Goal: Task Accomplishment & Management: Use online tool/utility

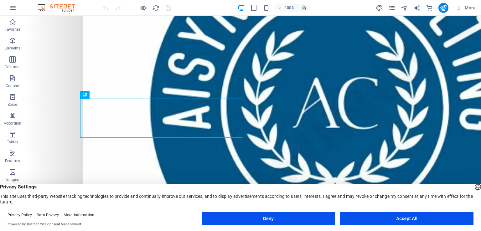
click at [347, 218] on button "Accept All" at bounding box center [406, 218] width 133 height 13
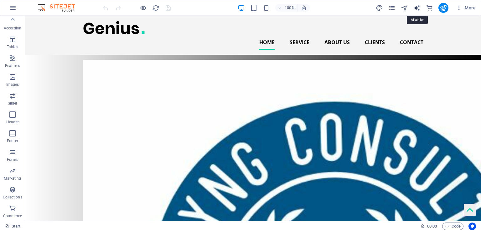
click at [420, 7] on icon "text_generator" at bounding box center [416, 7] width 7 height 7
select select "English"
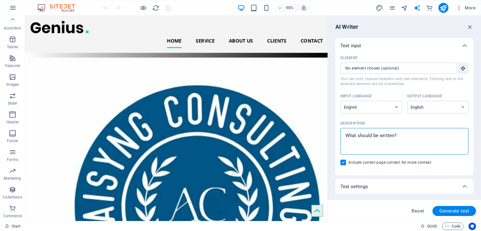
click at [382, 138] on textarea "Description x ​" at bounding box center [405, 141] width 122 height 20
click at [380, 70] on input "Element ​ You can only choose headline and text elements. Existing text in the …" at bounding box center [396, 68] width 112 height 11
type textarea "x"
click at [412, 137] on textarea "Description x ​" at bounding box center [405, 141] width 122 height 20
type textarea "W"
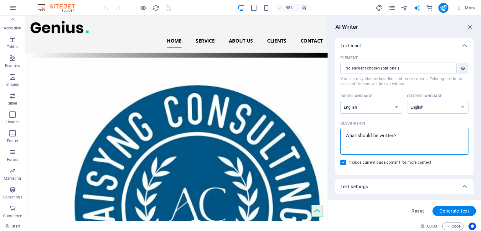
type textarea "x"
type textarea "Wo"
type textarea "x"
type textarea "Wor"
type textarea "x"
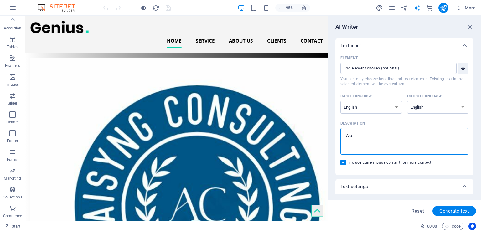
type textarea "Work"
type textarea "x"
type textarea "Work"
type textarea "x"
type textarea "Work i"
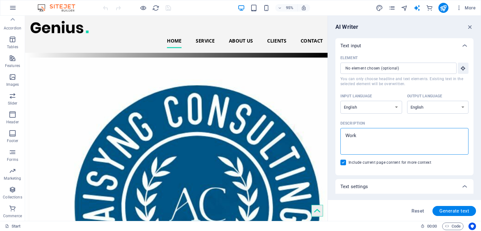
type textarea "x"
type textarea "Work in"
type textarea "x"
type textarea "Work in"
type textarea "x"
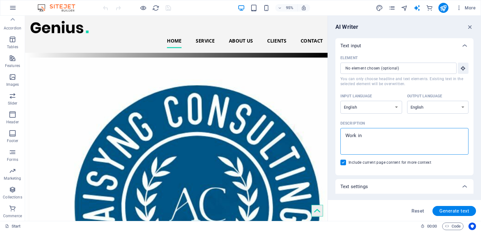
type textarea "Work in P"
type textarea "x"
type textarea "Work in Pr"
type textarea "x"
type textarea "Work in Pro"
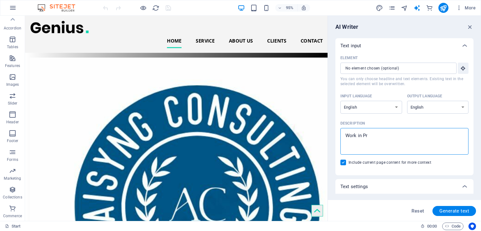
type textarea "x"
type textarea "Work in Prog"
type textarea "x"
type textarea "Work in Progr"
type textarea "x"
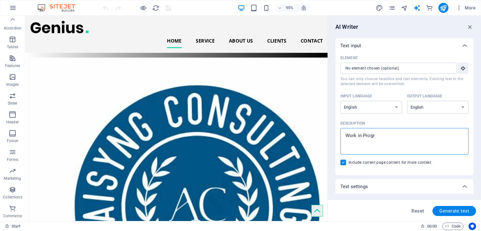
type textarea "Work in Progre"
type textarea "x"
type textarea "Work in Progres"
type textarea "x"
type textarea "Work in Progress"
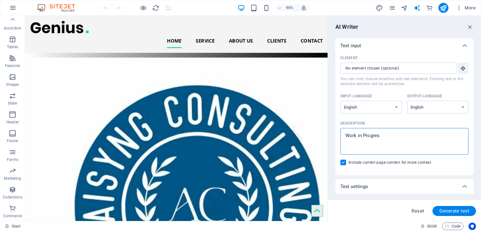
type textarea "x"
type textarea "Work in Progress"
click at [454, 207] on button "Generate text" at bounding box center [454, 211] width 44 height 10
type textarea "x"
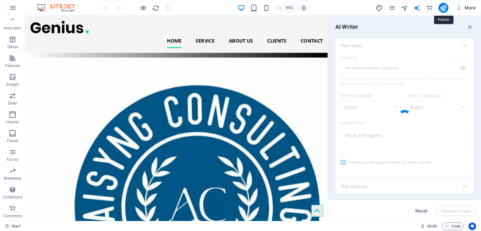
type textarea "x"
type textarea "At our company, we bring your concepts to life through innovative solutions acr…"
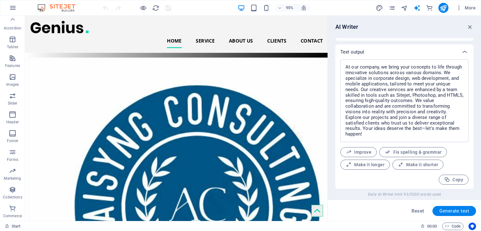
scroll to position [241, 0]
drag, startPoint x: 346, startPoint y: 68, endPoint x: 397, endPoint y: 136, distance: 85.2
click at [397, 136] on textarea "At our company, we bring your concepts to life through innovative solutions acr…" at bounding box center [405, 100] width 122 height 76
click at [395, 137] on textarea "At our company, we bring your concepts to life through innovative solutions acr…" at bounding box center [405, 100] width 122 height 76
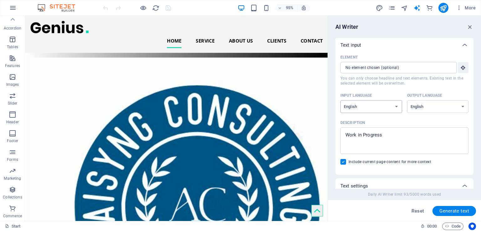
scroll to position [0, 0]
type textarea "x"
click at [14, 4] on icon "button" at bounding box center [13, 8] width 8 height 8
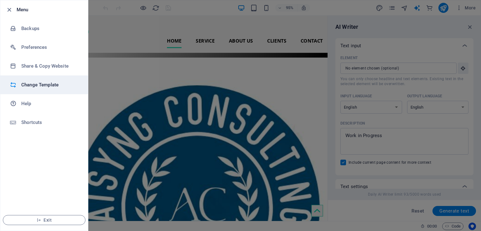
click at [41, 87] on h6 "Change Template" at bounding box center [50, 85] width 58 height 8
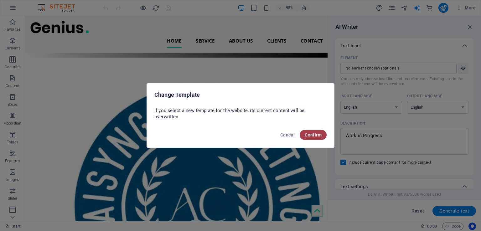
click at [312, 134] on span "Confirm" at bounding box center [313, 134] width 17 height 5
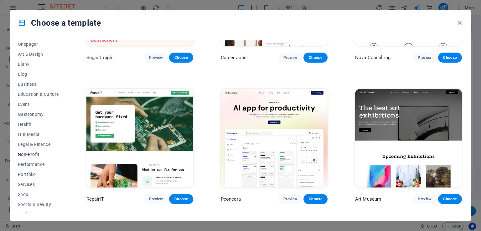
scroll to position [63, 0]
click at [31, 136] on button "IT & Media" at bounding box center [38, 133] width 41 height 10
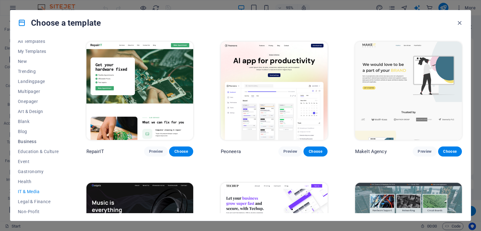
scroll to position [0, 0]
click at [29, 48] on span "All Templates" at bounding box center [38, 45] width 41 height 5
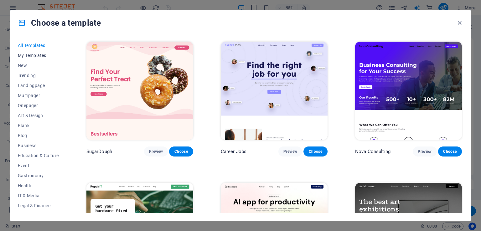
click at [33, 55] on span "My Templates" at bounding box center [38, 55] width 41 height 5
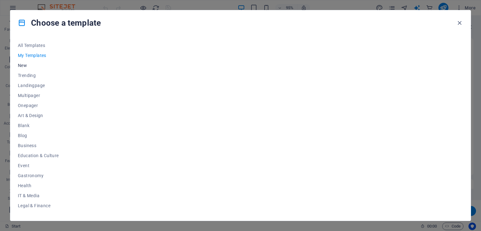
click at [25, 69] on button "New" at bounding box center [38, 65] width 41 height 10
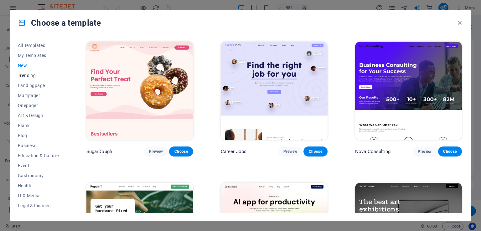
click at [31, 74] on span "Trending" at bounding box center [38, 75] width 41 height 5
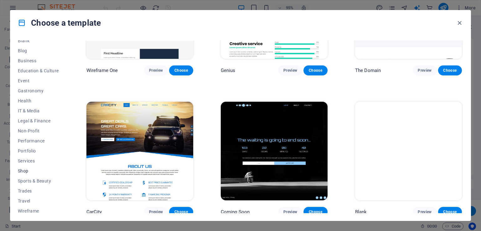
scroll to position [88, 0]
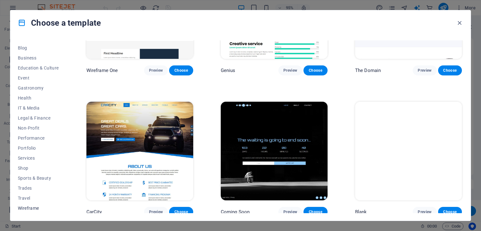
click at [29, 207] on span "Wireframe" at bounding box center [38, 208] width 41 height 5
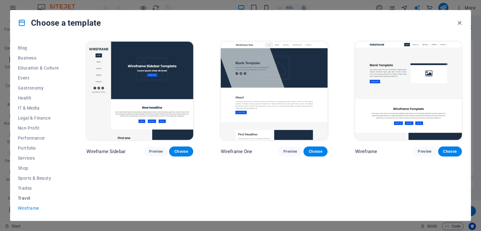
click at [20, 197] on span "Travel" at bounding box center [38, 198] width 41 height 5
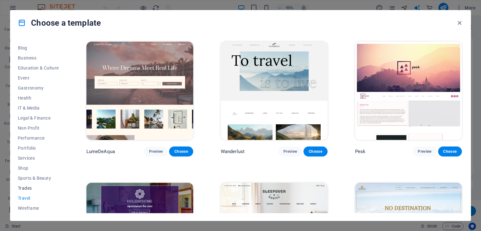
click at [22, 189] on span "Trades" at bounding box center [38, 188] width 41 height 5
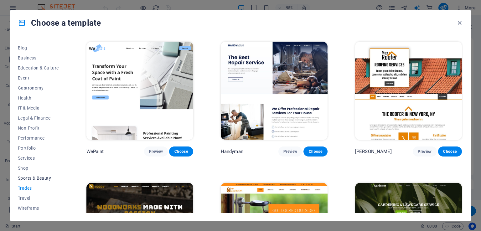
click at [27, 175] on button "Sports & Beauty" at bounding box center [38, 178] width 41 height 10
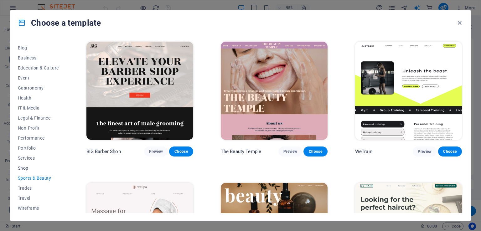
click at [24, 169] on span "Shop" at bounding box center [38, 168] width 41 height 5
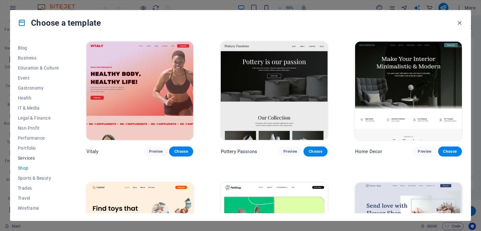
click at [28, 157] on span "Services" at bounding box center [38, 158] width 41 height 5
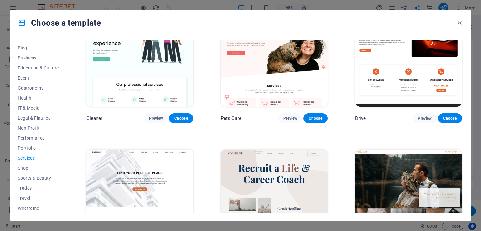
scroll to position [376, 0]
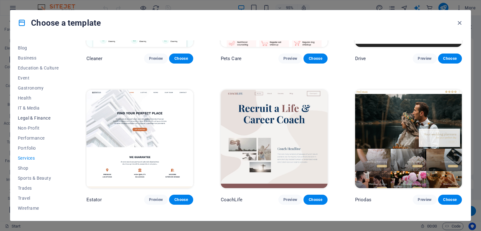
click at [31, 116] on span "Legal & Finance" at bounding box center [38, 118] width 41 height 5
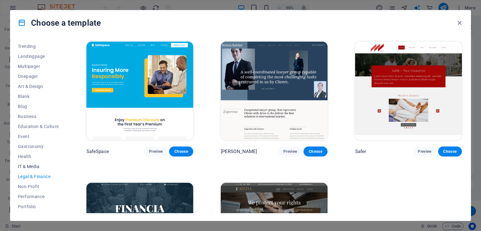
scroll to position [0, 0]
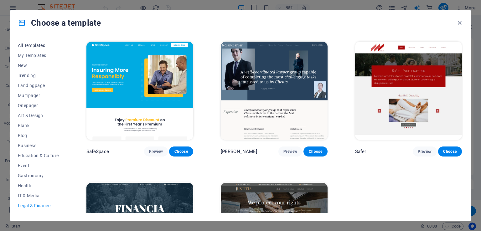
click at [24, 43] on span "All Templates" at bounding box center [38, 45] width 41 height 5
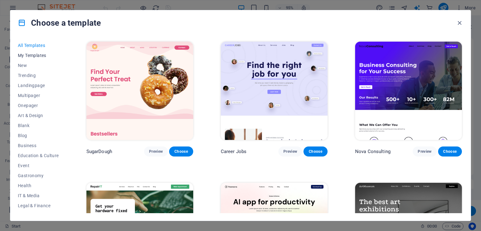
click at [39, 56] on span "My Templates" at bounding box center [38, 55] width 41 height 5
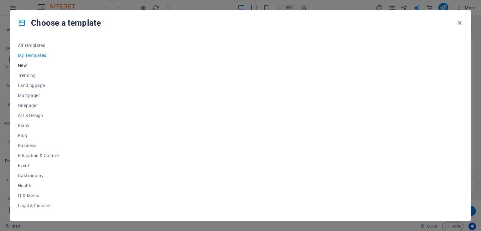
click at [23, 66] on span "New" at bounding box center [38, 65] width 41 height 5
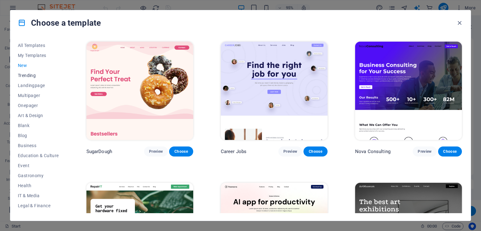
click at [26, 74] on span "Trending" at bounding box center [38, 75] width 41 height 5
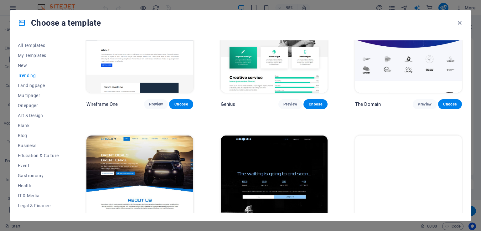
scroll to position [646, 0]
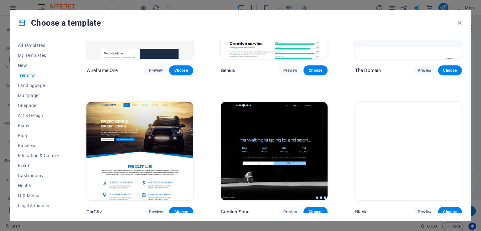
click at [277, 117] on img at bounding box center [274, 151] width 107 height 98
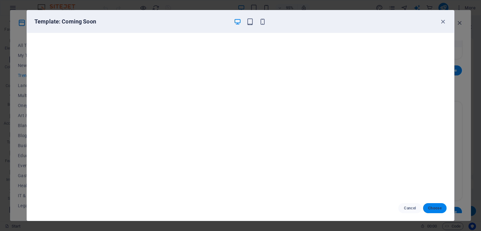
click at [431, 209] on span "Choose" at bounding box center [434, 208] width 13 height 5
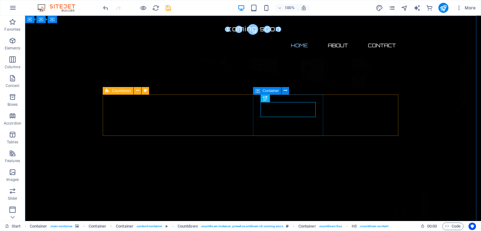
click at [120, 90] on span "Countdown" at bounding box center [121, 91] width 19 height 4
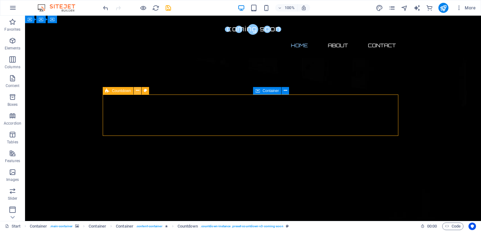
click at [137, 92] on icon at bounding box center [137, 90] width 3 height 7
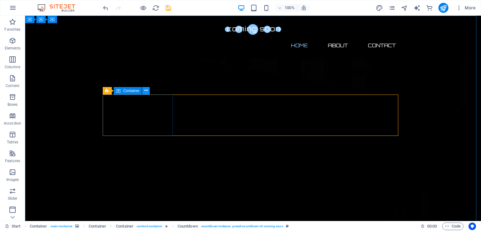
click at [143, 92] on button at bounding box center [146, 91] width 8 height 8
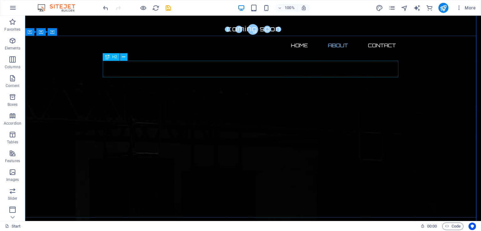
scroll to position [219, 0]
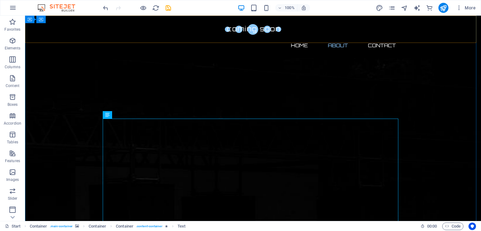
scroll to position [188, 0]
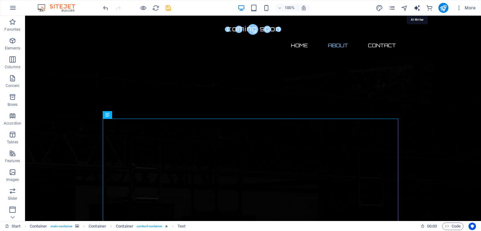
click at [418, 8] on icon "text_generator" at bounding box center [416, 7] width 7 height 7
select select "English"
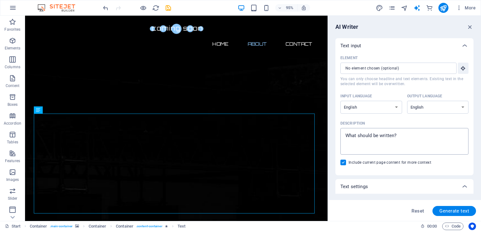
type textarea "x"
click at [380, 142] on textarea "Description x ​" at bounding box center [405, 141] width 122 height 20
type textarea "W"
type textarea "x"
type textarea "Wr"
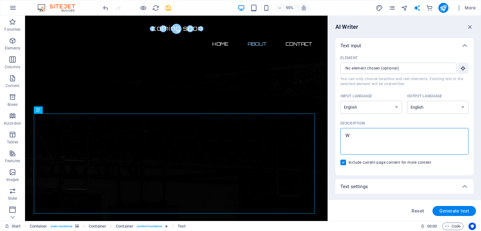
type textarea "x"
type textarea "Wri"
type textarea "x"
type textarea "Writ"
type textarea "x"
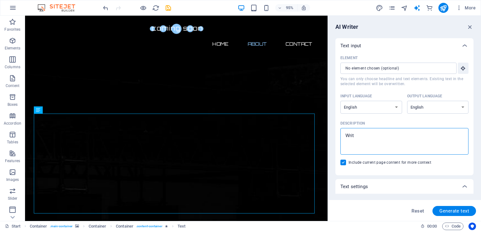
type textarea "Write"
type textarea "x"
type textarea "Write"
type textarea "x"
type textarea "Write a"
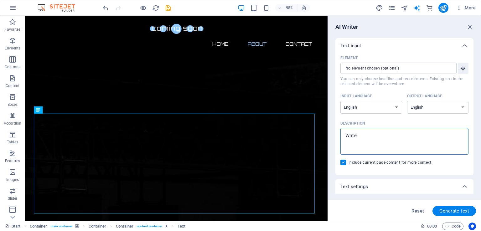
type textarea "x"
type textarea "Write a"
type textarea "x"
type textarea "Write a d"
type textarea "x"
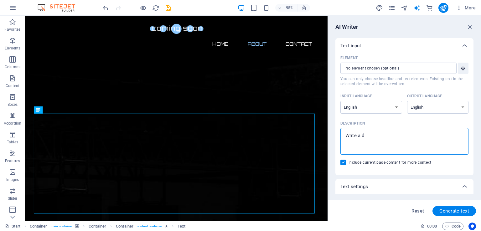
type textarea "Write a de"
type textarea "x"
type textarea "Write a des"
type textarea "x"
type textarea "Write a desc"
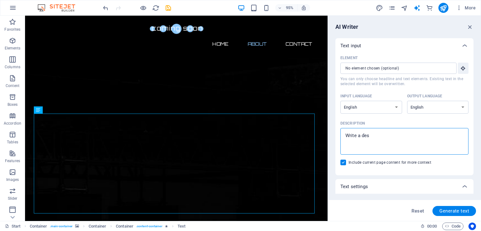
type textarea "x"
type textarea "Write a descr"
type textarea "x"
type textarea "Write a descri"
type textarea "x"
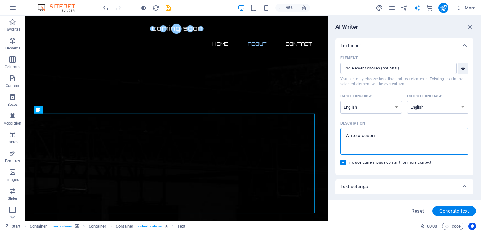
type textarea "Write a descrip"
type textarea "x"
type textarea "Write a descript"
type textarea "x"
type textarea "Write a descripti"
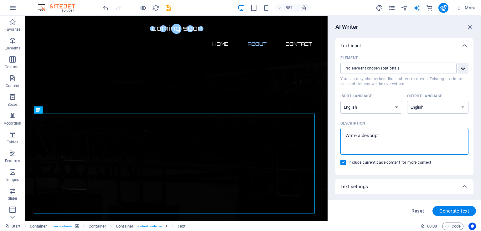
type textarea "x"
type textarea "Write a descriptio"
type textarea "x"
type textarea "Write a description"
type textarea "x"
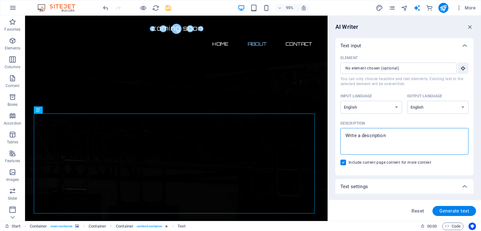
type textarea "Write a description"
type textarea "x"
type textarea "Write a description f"
type textarea "x"
type textarea "Write a description fo"
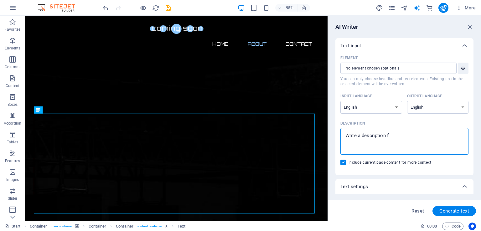
type textarea "x"
type textarea "Write a description for"
type textarea "x"
type textarea "Write a description for"
type textarea "x"
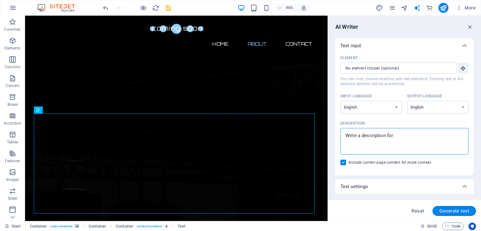
type textarea "Write a description for a"
type textarea "x"
type textarea "Write a description for a"
type textarea "x"
type textarea "Write a description for a"
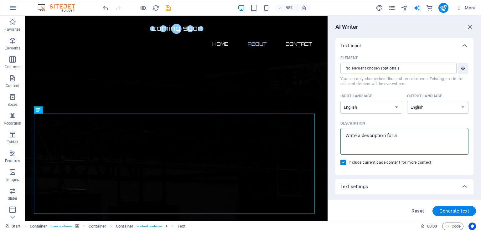
type textarea "x"
type textarea "Write a description for an"
type textarea "x"
type textarea "Write a description for an"
type textarea "x"
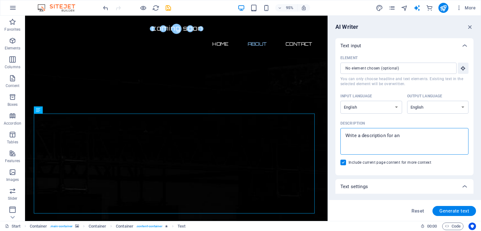
type textarea "Write a description for an a"
type textarea "x"
type textarea "Write a description for an ai"
type textarea "x"
type textarea "Write a description for an ai"
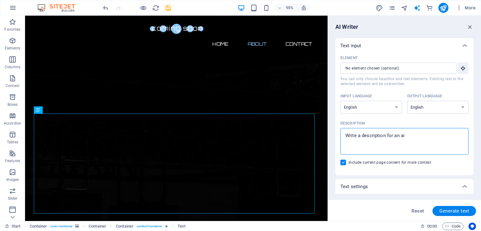
type textarea "x"
type textarea "Write a description for an ai c"
type textarea "x"
type textarea "Write a description for an ai co"
type textarea "x"
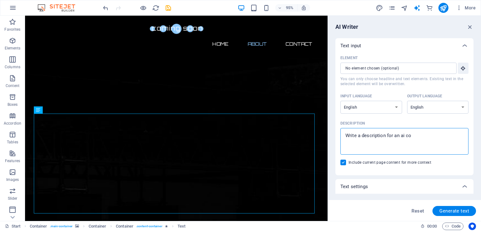
type textarea "Write a description for an ai con"
type textarea "x"
type textarea "Write a description for an ai cons"
type textarea "x"
type textarea "Write a description for an ai consu"
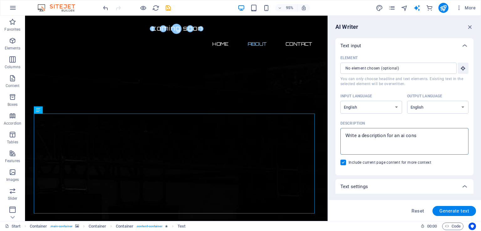
type textarea "x"
type textarea "Write a description for an ai consul"
type textarea "x"
type textarea "Write a description for an ai consult"
type textarea "x"
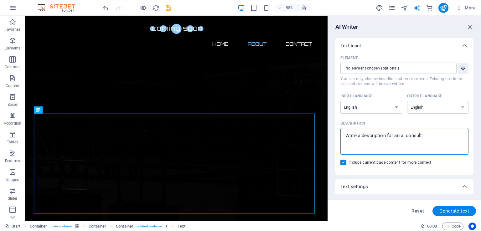
type textarea "Write a description for an ai consulta"
type textarea "x"
type textarea "Write a description for an ai consultan"
type textarea "x"
type textarea "Write a description for an ai consultanc"
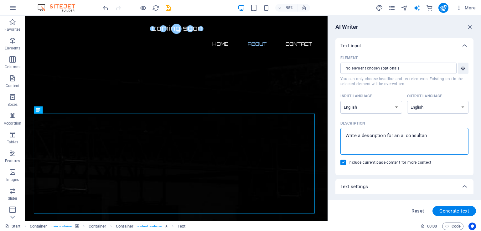
type textarea "x"
type textarea "Write a description for an ai consultancy"
type textarea "x"
type textarea "Write a description for an ai consultancy"
type textarea "x"
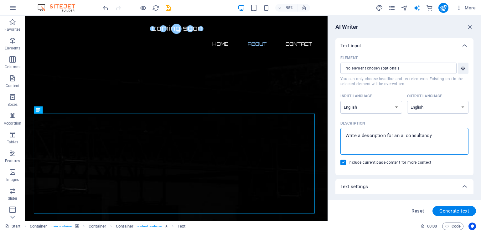
type textarea "Write a description for an ai consultancy c"
type textarea "x"
type textarea "Write a description for an ai consultancy co"
type textarea "x"
type textarea "Write a description for an ai consultancy com"
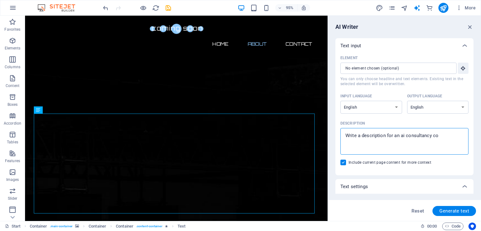
type textarea "x"
type textarea "Write a description for an ai consultancy comp"
type textarea "x"
type textarea "Write a description for an ai consultancy compa"
type textarea "x"
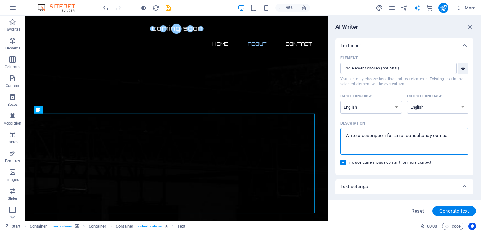
type textarea "Write a description for an ai consultancy compan"
type textarea "x"
type textarea "Write a description for an ai consultancy company"
type textarea "x"
type textarea "Write a description for an ai consultancy company"
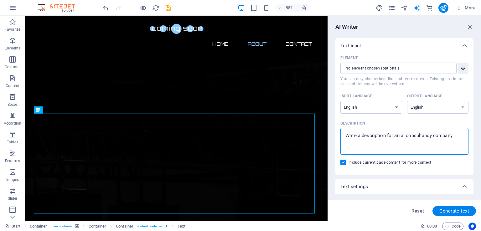
type textarea "x"
type textarea "Write a description for an ai consultancy company"
click at [453, 211] on span "Generate text" at bounding box center [454, 211] width 30 height 5
type textarea "x"
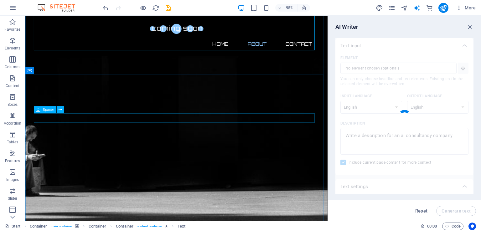
type textarea "x"
type textarea "Discover innovative AI solutions designed to elevate your business. Our consult…"
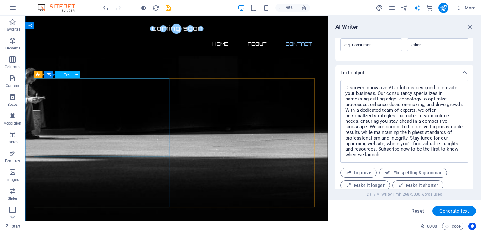
scroll to position [241, 0]
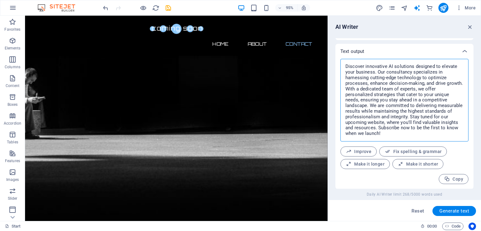
drag, startPoint x: 393, startPoint y: 137, endPoint x: 333, endPoint y: 63, distance: 94.9
click at [333, 63] on div "AI Writer Text input Element ​ You can only choose headline and text elements. …" at bounding box center [404, 118] width 153 height 205
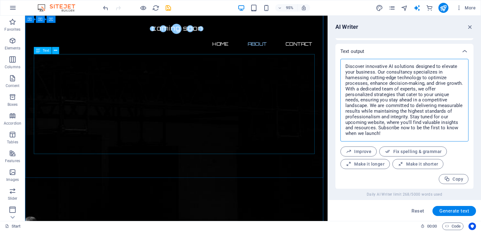
scroll to position [219, 0]
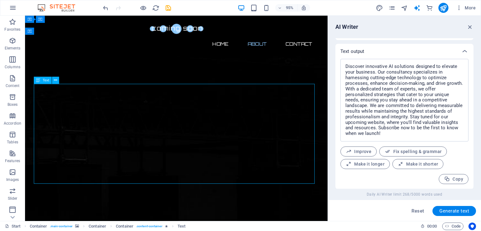
drag, startPoint x: 88, startPoint y: 181, endPoint x: 57, endPoint y: 146, distance: 46.8
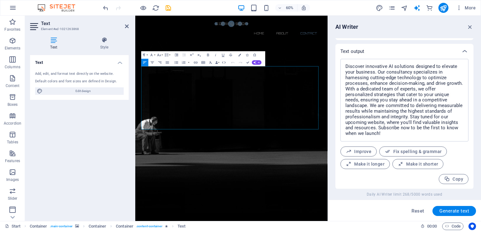
scroll to position [206, 0]
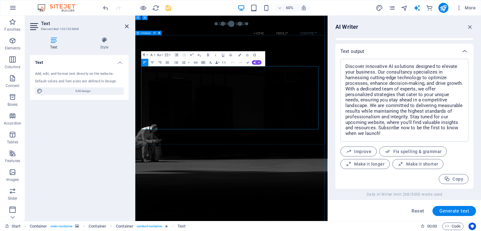
drag, startPoint x: 197, startPoint y: 195, endPoint x: 270, endPoint y: 85, distance: 132.6
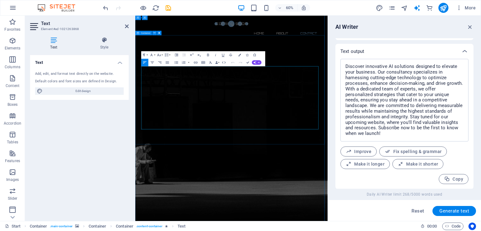
scroll to position [3375, 1]
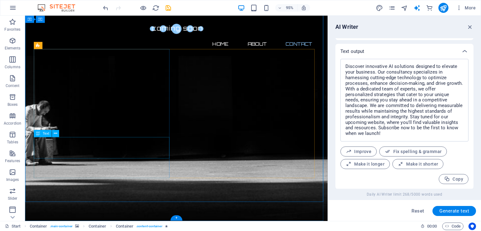
scroll to position [377, 0]
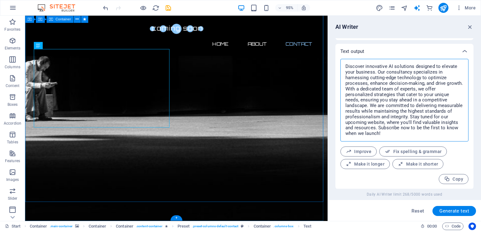
drag, startPoint x: 412, startPoint y: 149, endPoint x: 333, endPoint y: 62, distance: 118.4
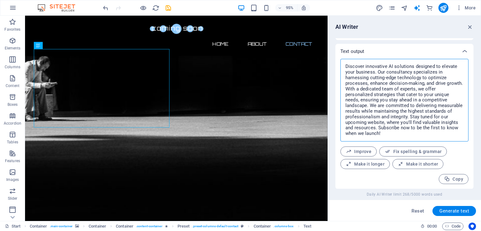
click at [389, 136] on textarea "Discover innovative AI solutions designed to elevate your business. Our consult…" at bounding box center [405, 100] width 122 height 76
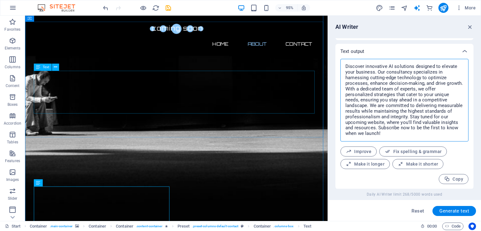
scroll to position [221, 0]
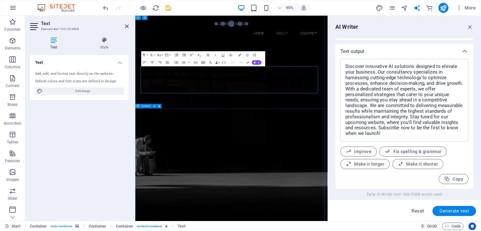
scroll to position [206, 0]
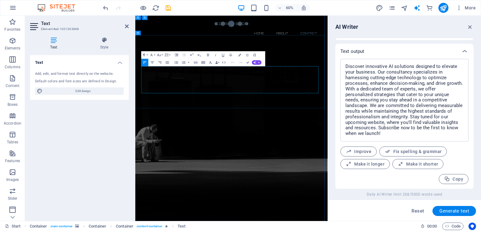
drag, startPoint x: 301, startPoint y: 134, endPoint x: 424, endPoint y: 133, distance: 123.4
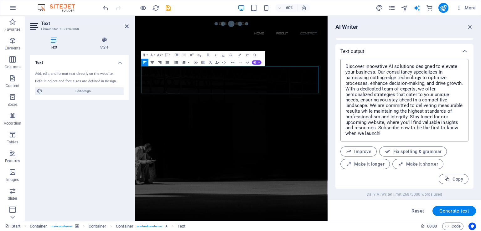
click at [440, 136] on textarea "Discover innovative AI solutions designed to elevate your business. Our consult…" at bounding box center [405, 100] width 122 height 76
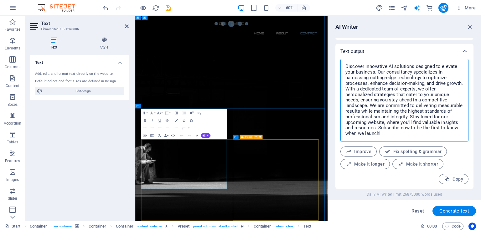
drag, startPoint x: 412, startPoint y: 133, endPoint x: 331, endPoint y: 64, distance: 106.5
click at [336, 65] on div "Discover innovative AI solutions designed to elevate your business. Our consult…" at bounding box center [404, 124] width 138 height 130
type textarea "x"
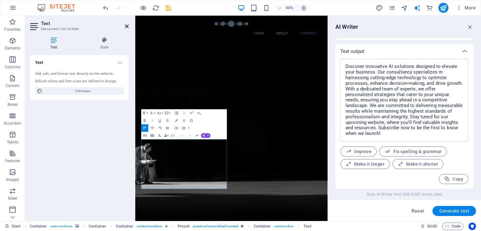
click at [126, 24] on icon at bounding box center [127, 26] width 4 height 5
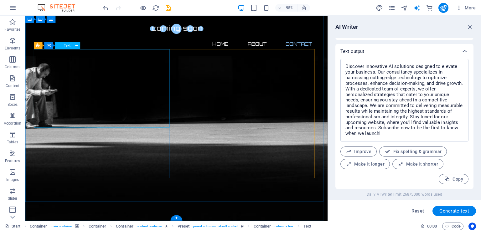
scroll to position [377, 0]
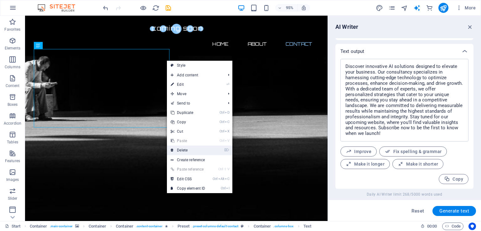
click at [185, 149] on link "⌦ Delete" at bounding box center [188, 150] width 42 height 9
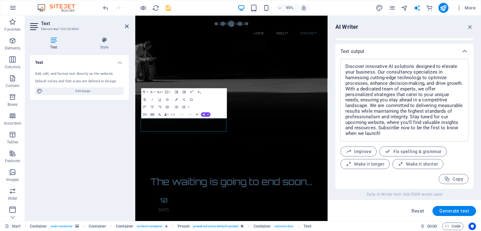
scroll to position [251, 0]
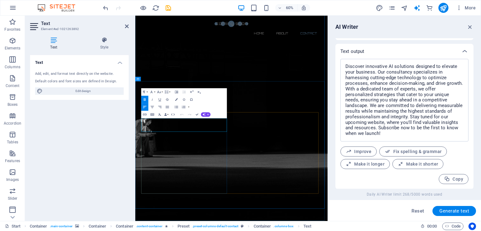
drag, startPoint x: 260, startPoint y: 190, endPoint x: 167, endPoint y: 187, distance: 92.7
drag, startPoint x: 210, startPoint y: 199, endPoint x: 245, endPoint y: 229, distance: 46.0
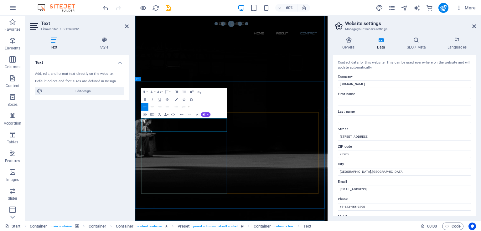
drag, startPoint x: 174, startPoint y: 199, endPoint x: 181, endPoint y: 200, distance: 6.9
drag, startPoint x: 188, startPoint y: 198, endPoint x: 195, endPoint y: 199, distance: 7.6
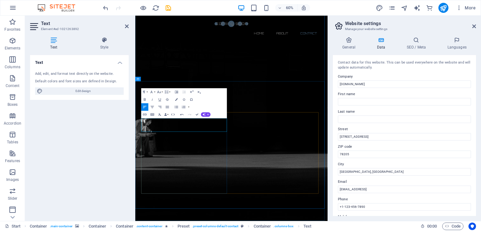
drag, startPoint x: 198, startPoint y: 201, endPoint x: 207, endPoint y: 202, distance: 9.1
drag, startPoint x: 273, startPoint y: 207, endPoint x: 163, endPoint y: 207, distance: 110.2
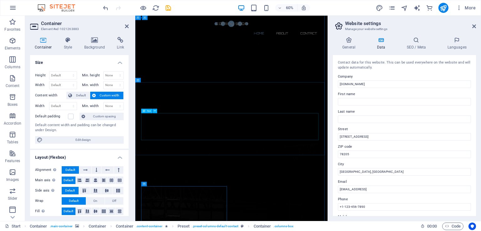
scroll to position [0, 0]
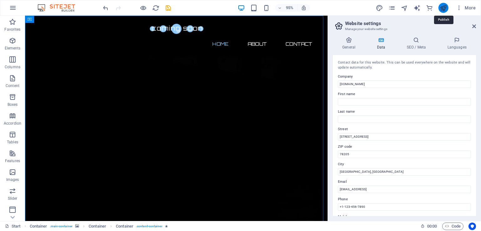
click at [445, 11] on icon "publish" at bounding box center [443, 7] width 7 height 7
checkbox input "false"
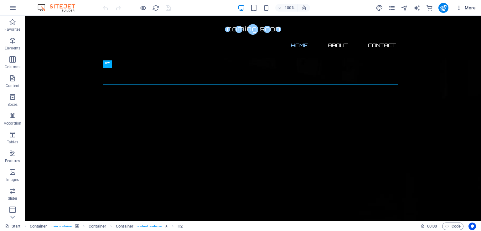
click at [466, 7] on span "More" at bounding box center [466, 8] width 20 height 6
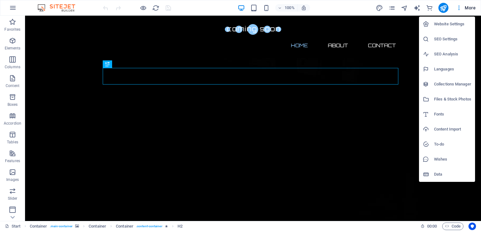
click at [452, 57] on h6 "SEO Analysis" at bounding box center [452, 54] width 37 height 8
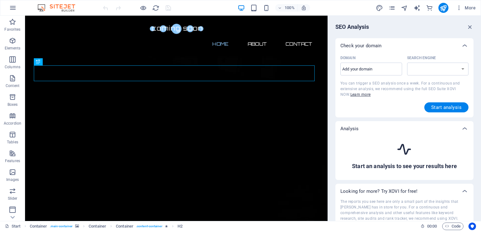
select select "google.com"
click at [12, 174] on icon "button" at bounding box center [13, 171] width 8 height 8
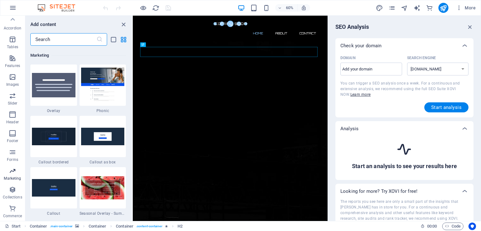
scroll to position [5101, 0]
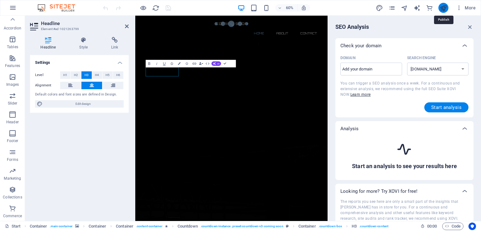
click at [443, 7] on icon "publish" at bounding box center [443, 7] width 7 height 7
checkbox input "false"
